Goal: Transaction & Acquisition: Purchase product/service

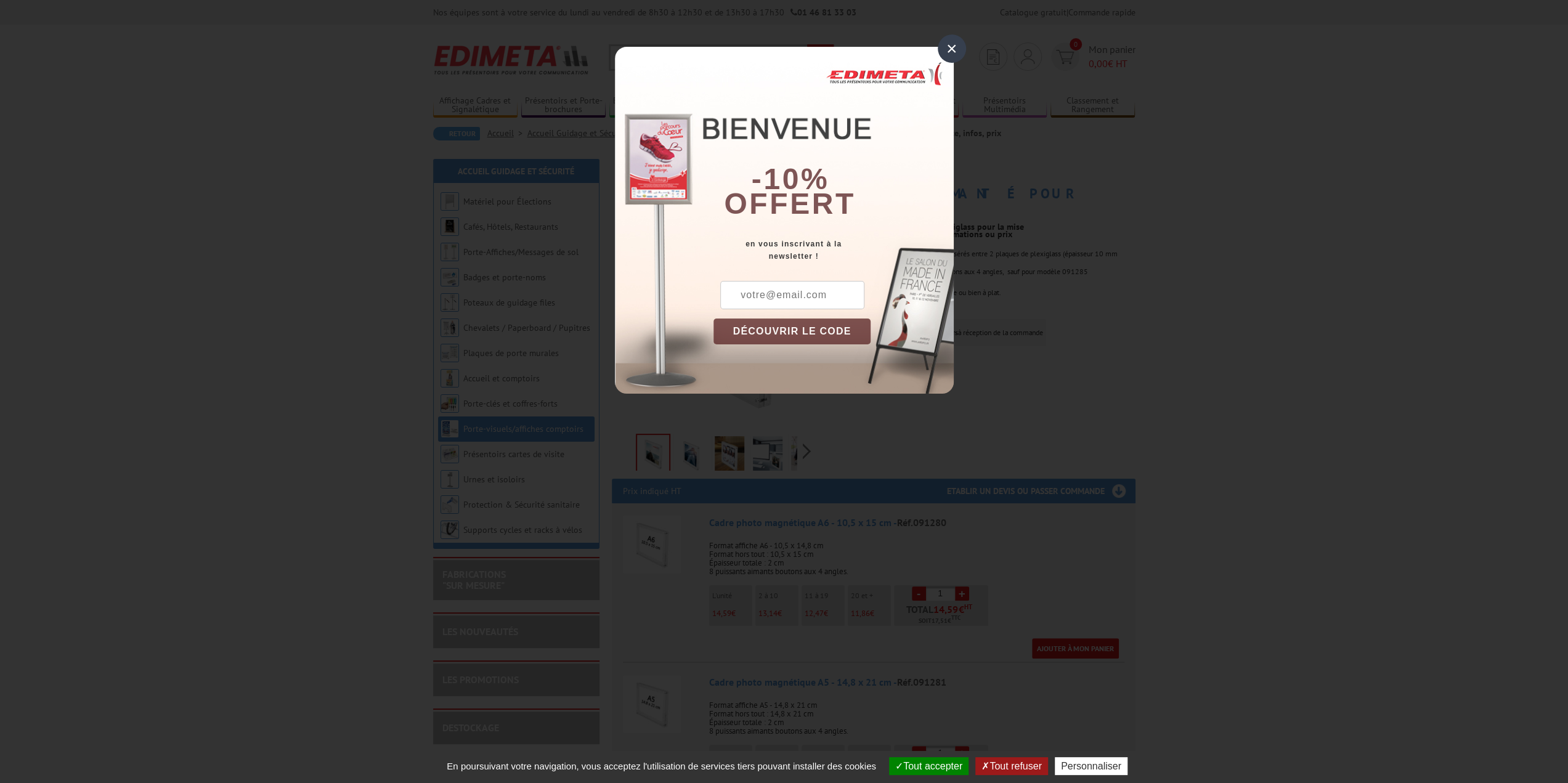
click at [950, 50] on div "×" at bounding box center [952, 48] width 28 height 28
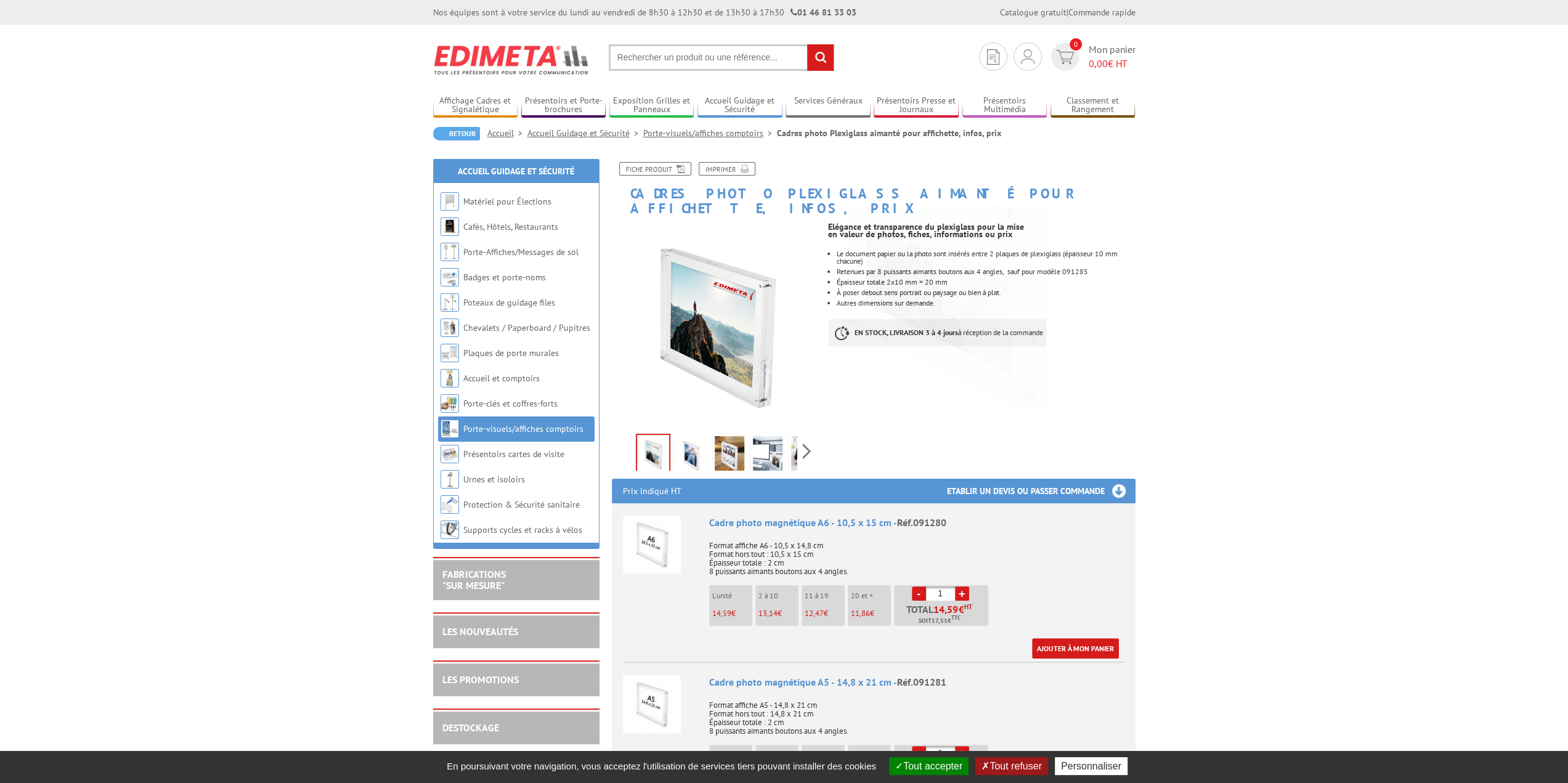
click at [723, 440] on img at bounding box center [730, 455] width 29 height 38
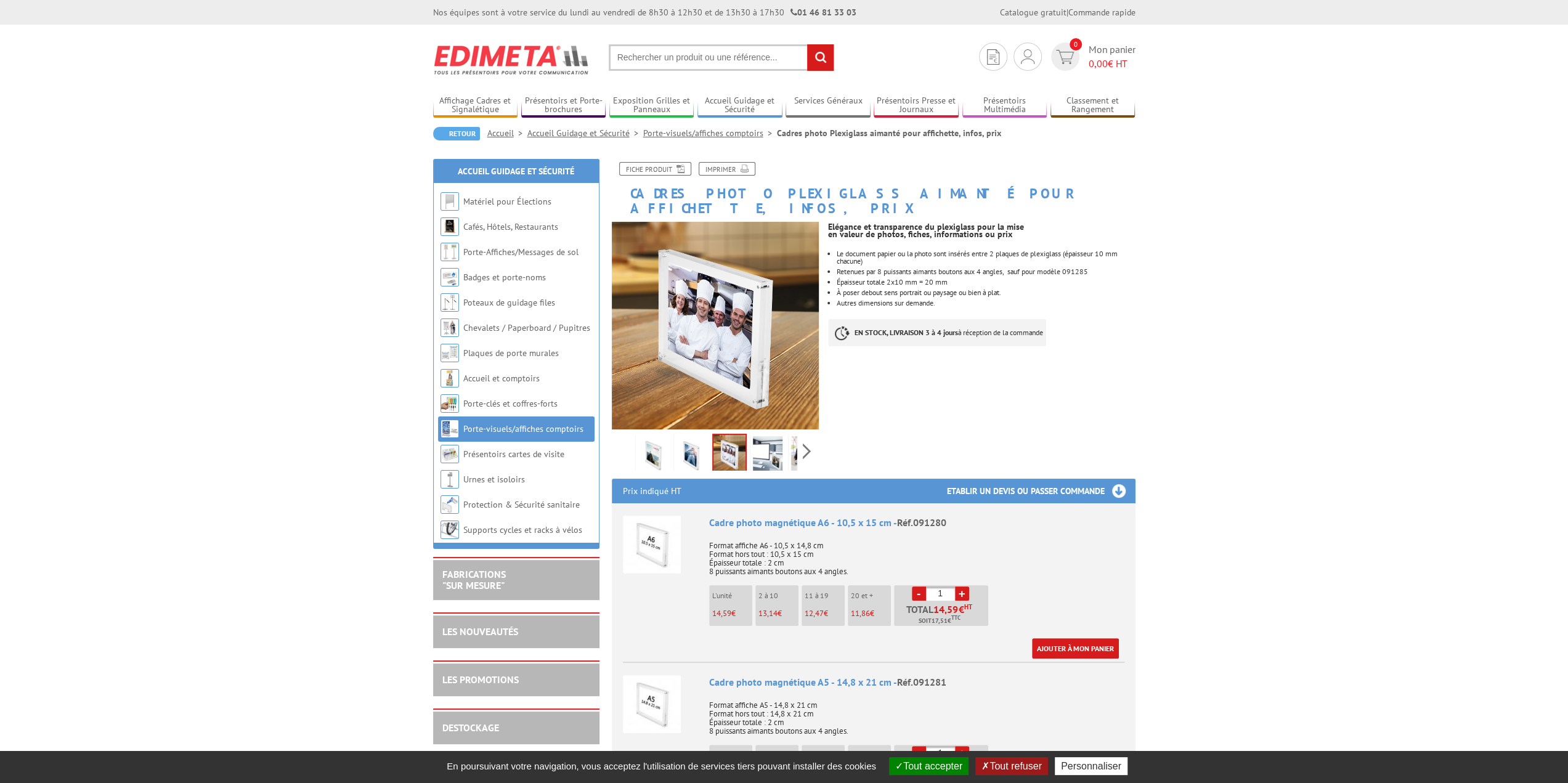
click at [693, 437] on img at bounding box center [692, 455] width 29 height 38
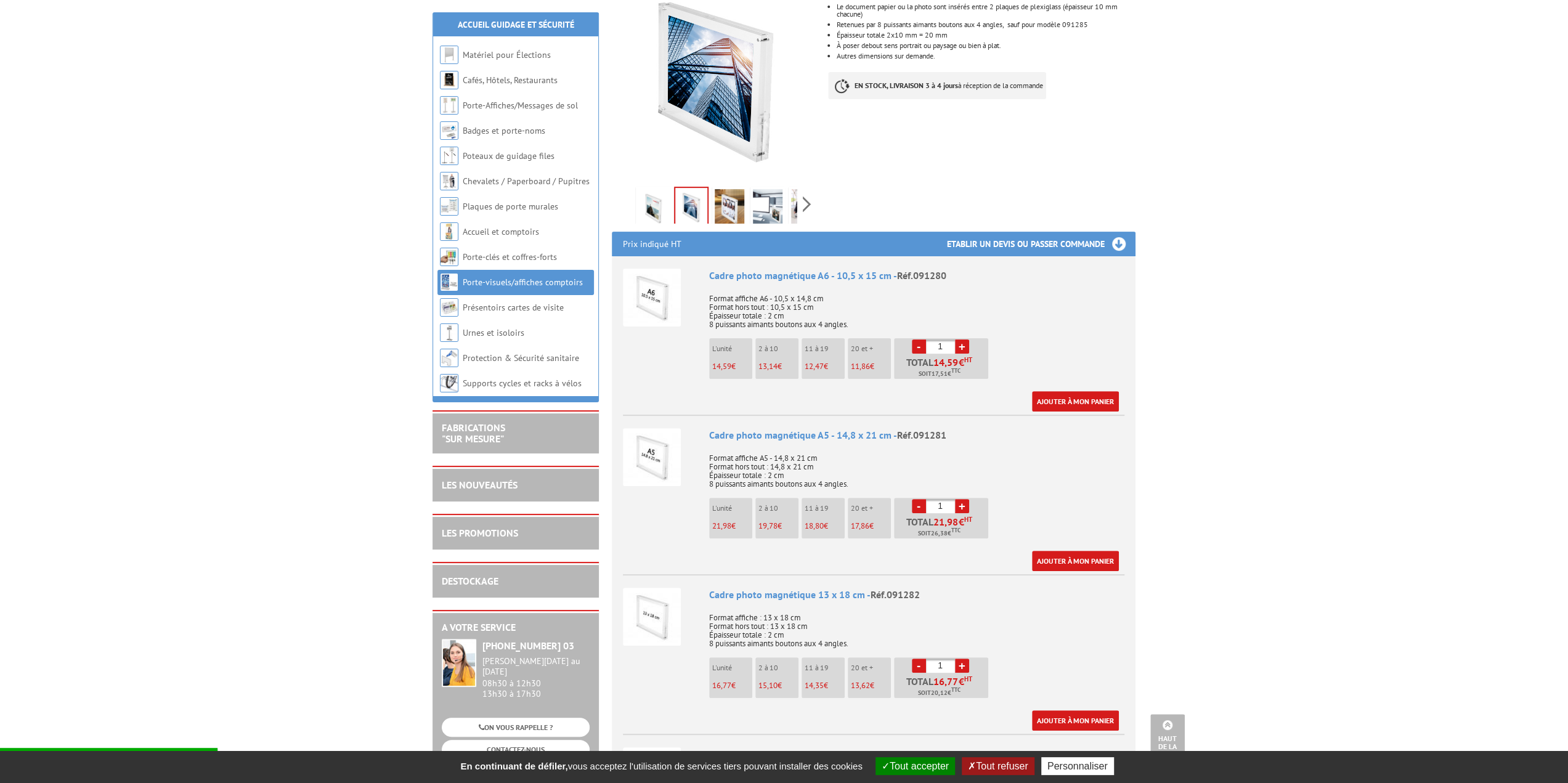
scroll to position [246, 0]
click at [783, 501] on li "2 à 10 19,78 €" at bounding box center [777, 518] width 43 height 40
click at [778, 501] on li "2 à 10 19,78 €" at bounding box center [777, 518] width 43 height 40
click at [967, 499] on link "+" at bounding box center [962, 506] width 14 height 14
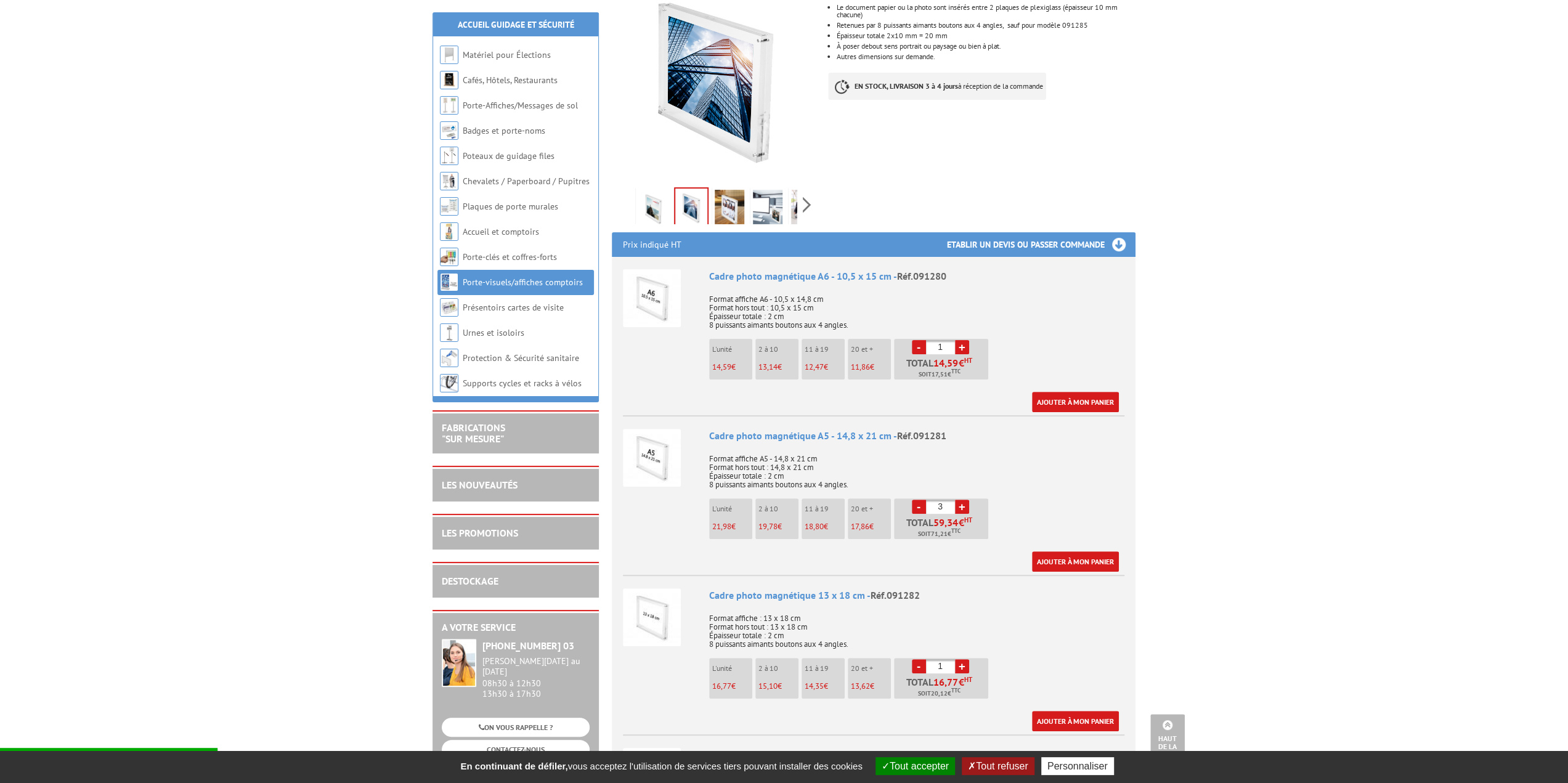
click at [967, 499] on link "+" at bounding box center [962, 506] width 14 height 14
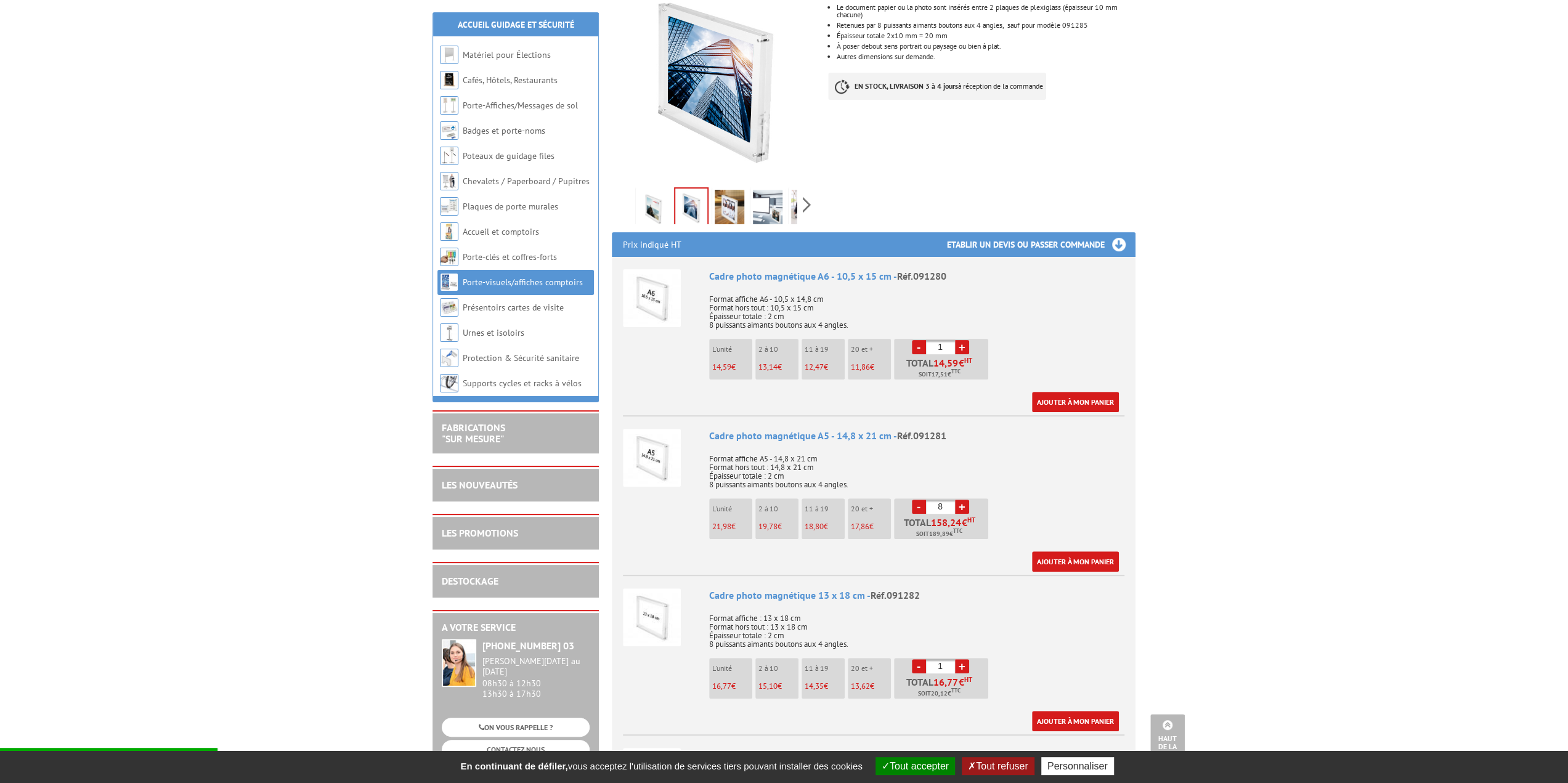
click at [967, 499] on link "+" at bounding box center [962, 506] width 14 height 14
click at [962, 499] on link "+" at bounding box center [962, 506] width 14 height 14
type input "10"
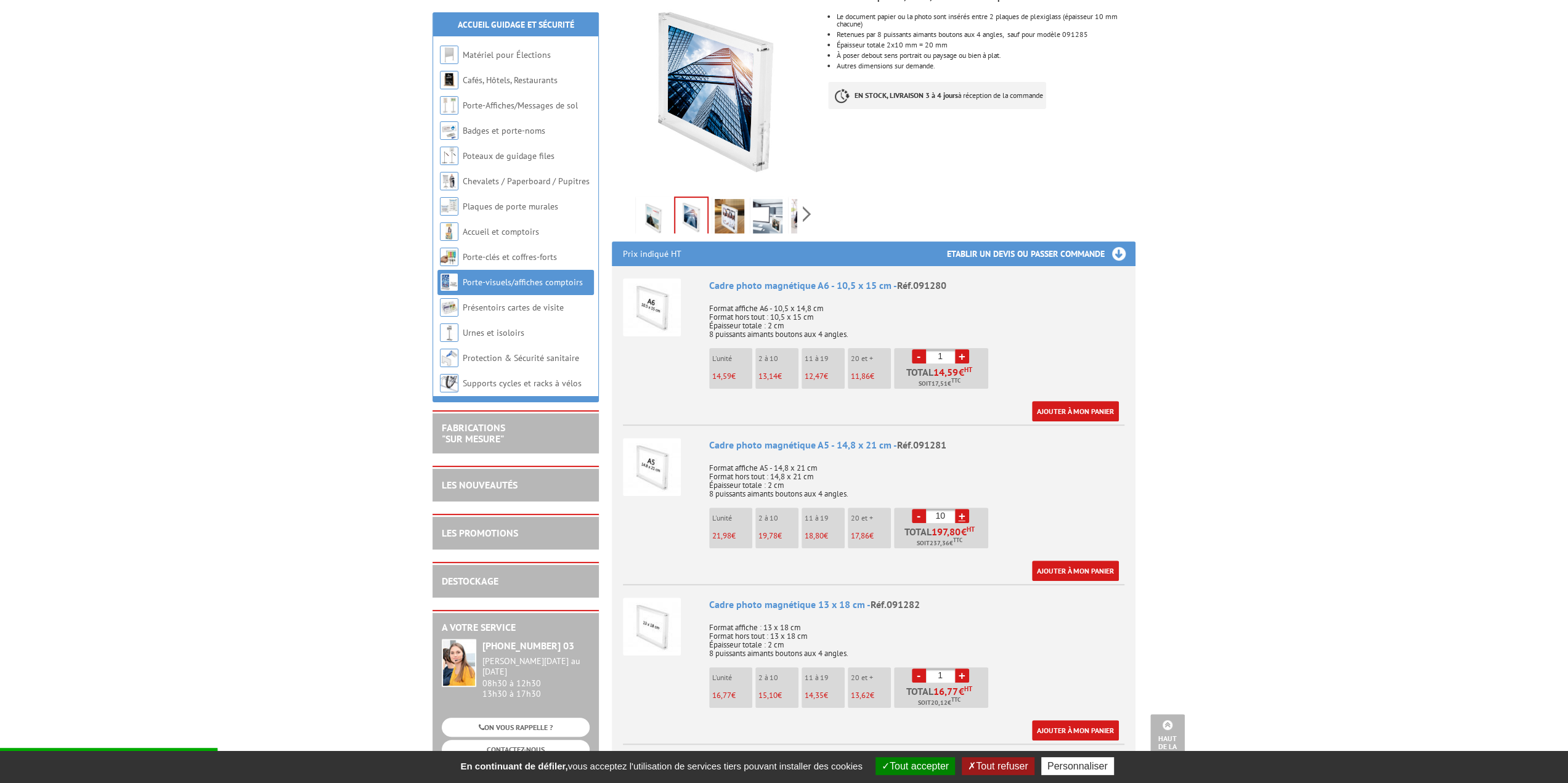
scroll to position [0, 0]
